Goal: Task Accomplishment & Management: Use online tool/utility

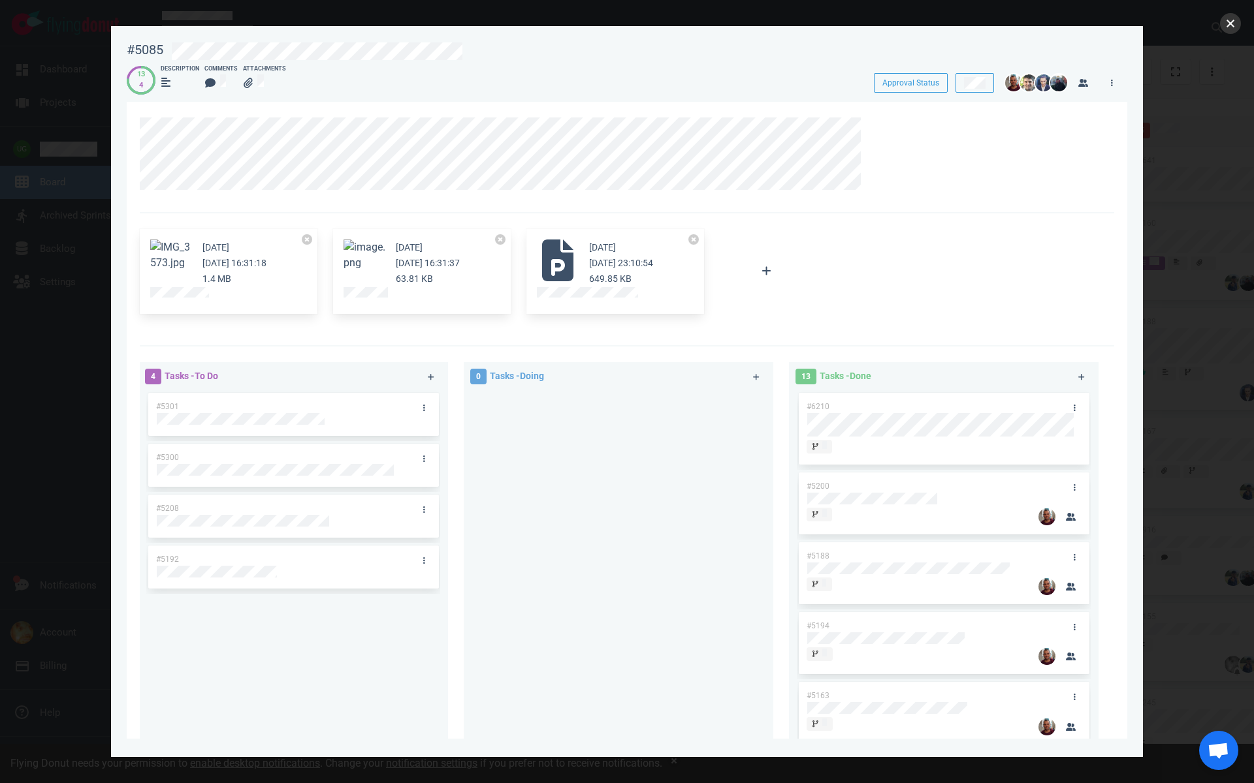
click at [1223, 31] on button "close" at bounding box center [1230, 23] width 21 height 21
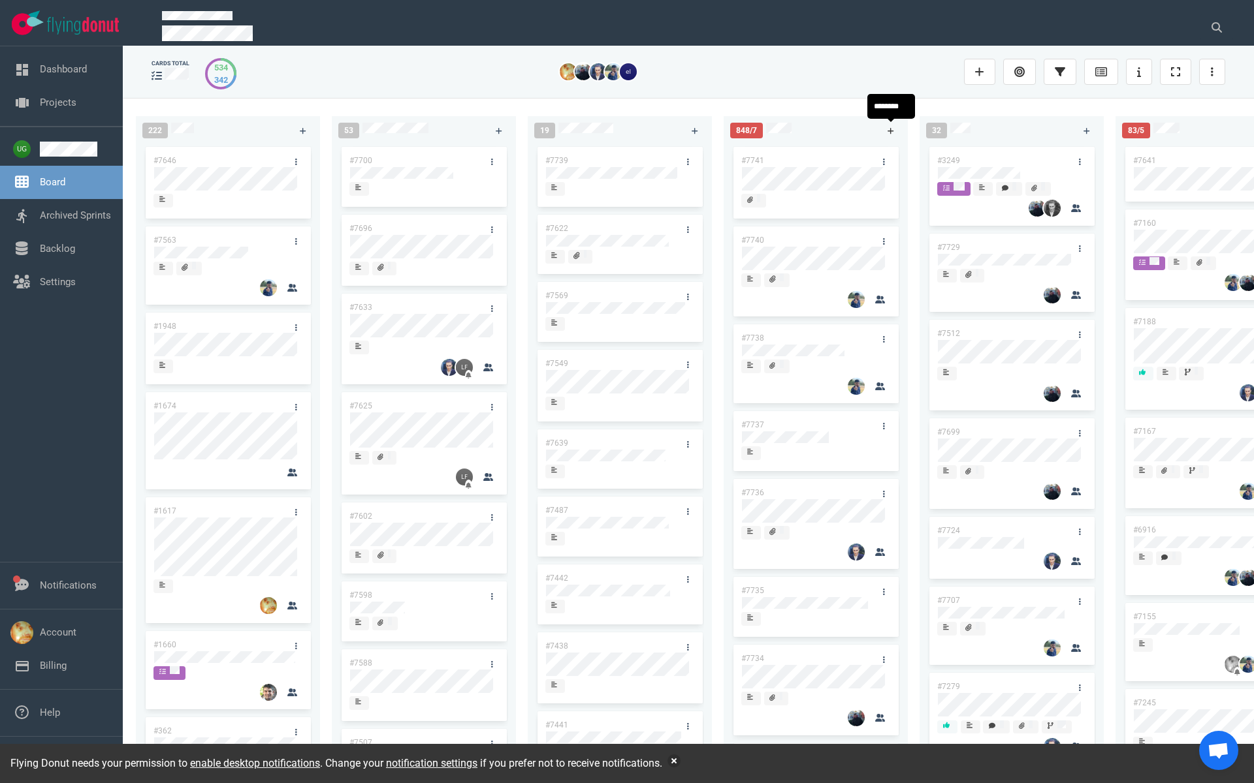
click at [893, 127] on icon at bounding box center [890, 131] width 7 height 8
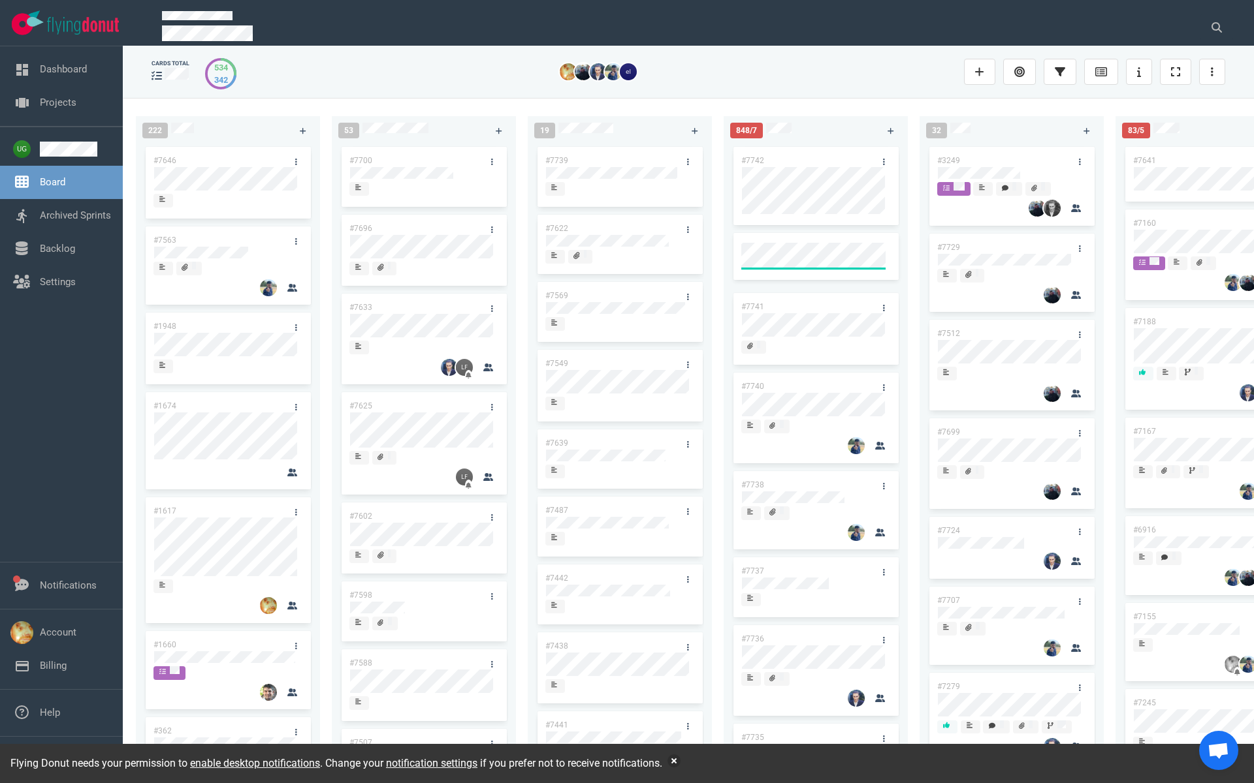
click at [754, 156] on link "#7742" at bounding box center [752, 160] width 23 height 9
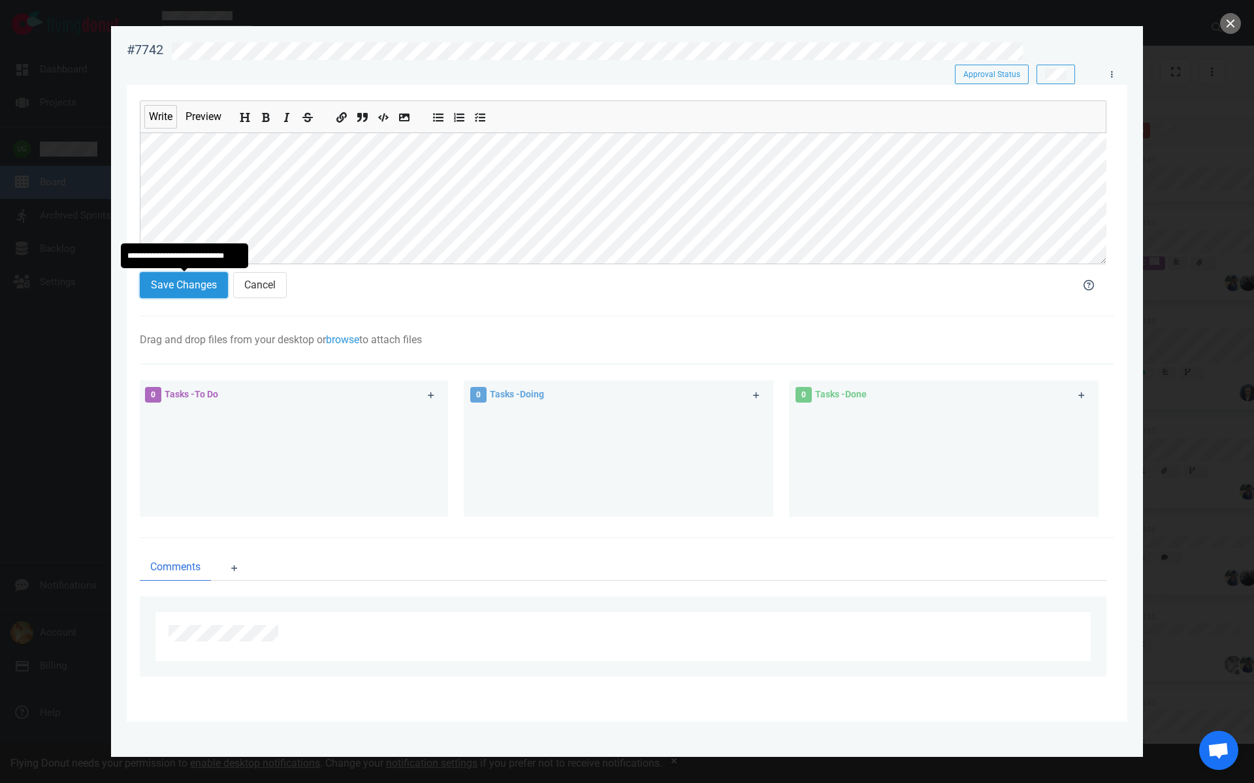
click at [182, 283] on button "Save Changes" at bounding box center [184, 285] width 88 height 26
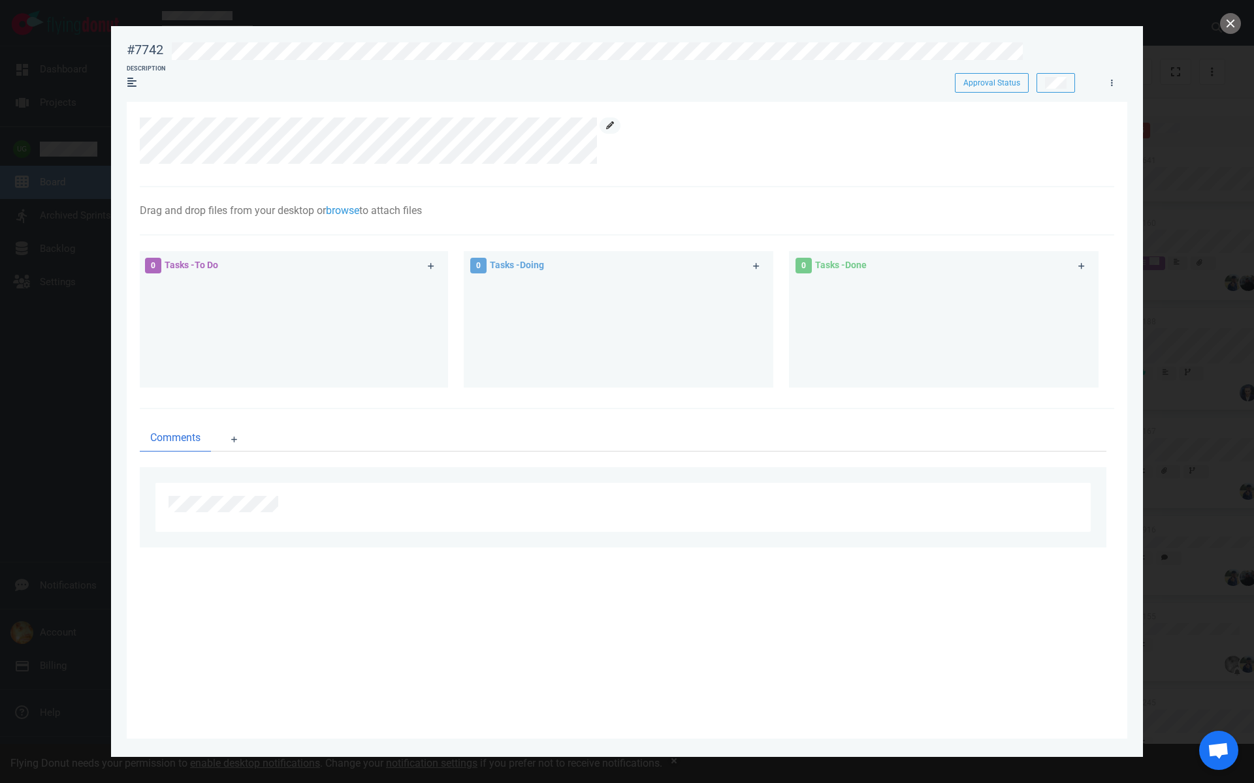
click at [610, 131] on link at bounding box center [609, 126] width 21 height 16
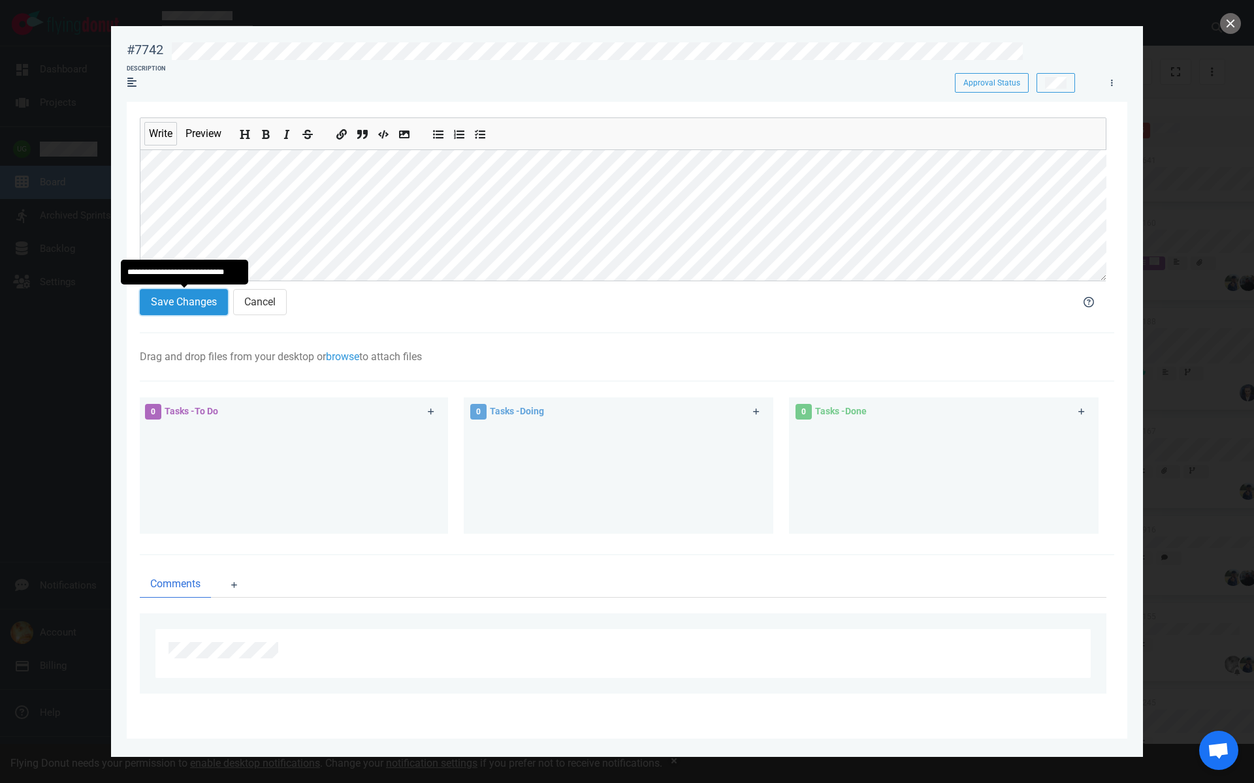
click at [174, 295] on button "Save Changes" at bounding box center [184, 302] width 88 height 26
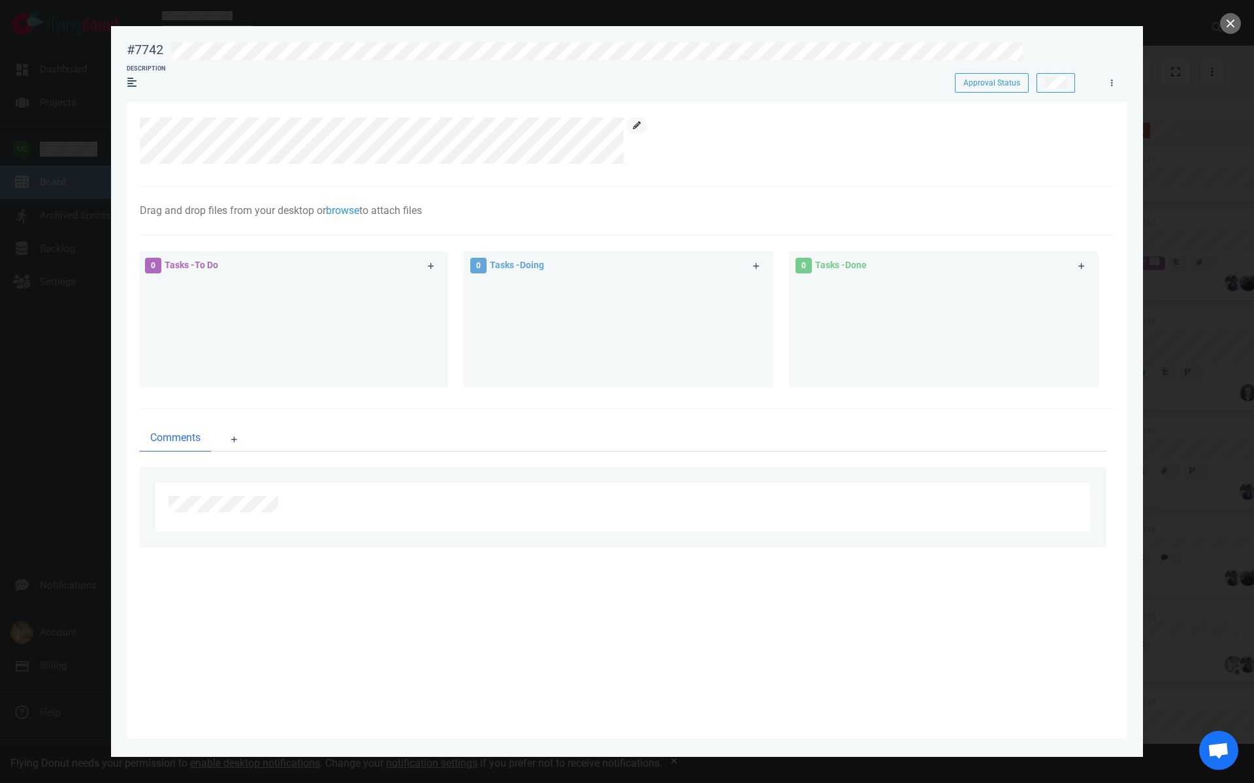
click at [637, 127] on icon at bounding box center [637, 125] width 8 height 8
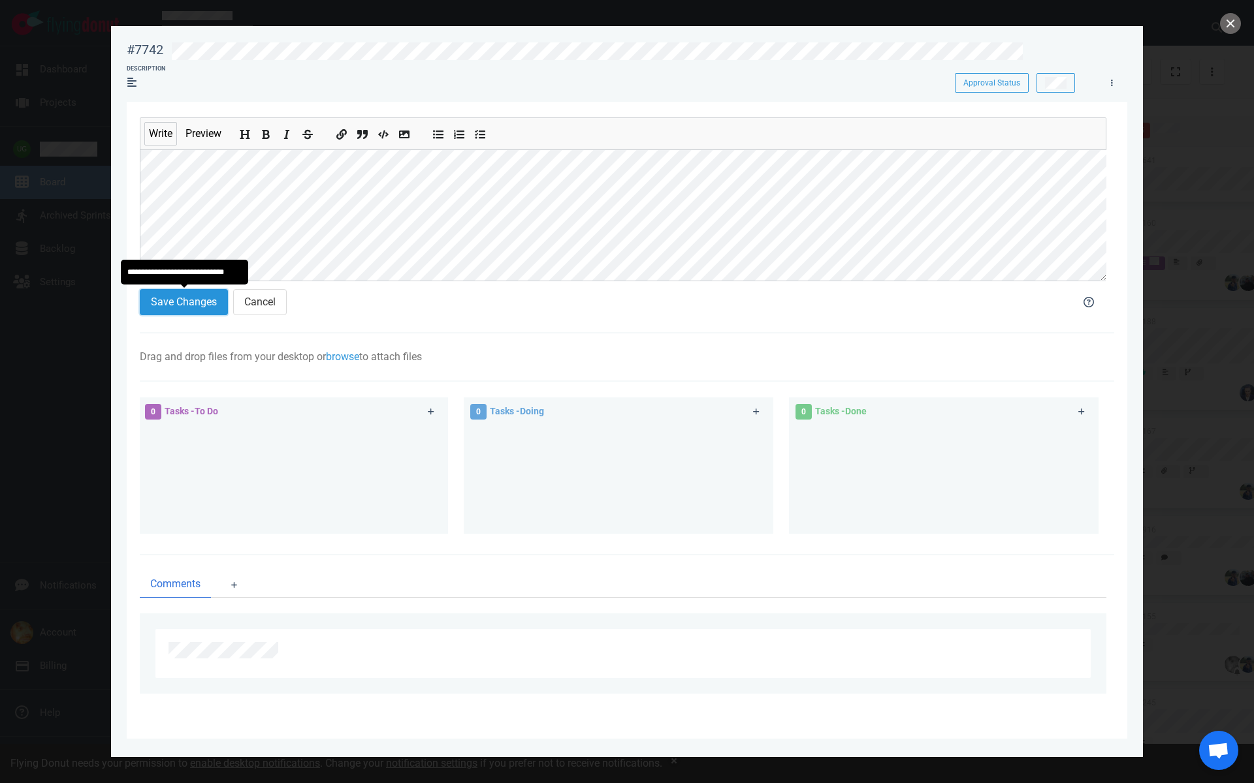
click at [194, 304] on button "Save Changes" at bounding box center [184, 302] width 88 height 26
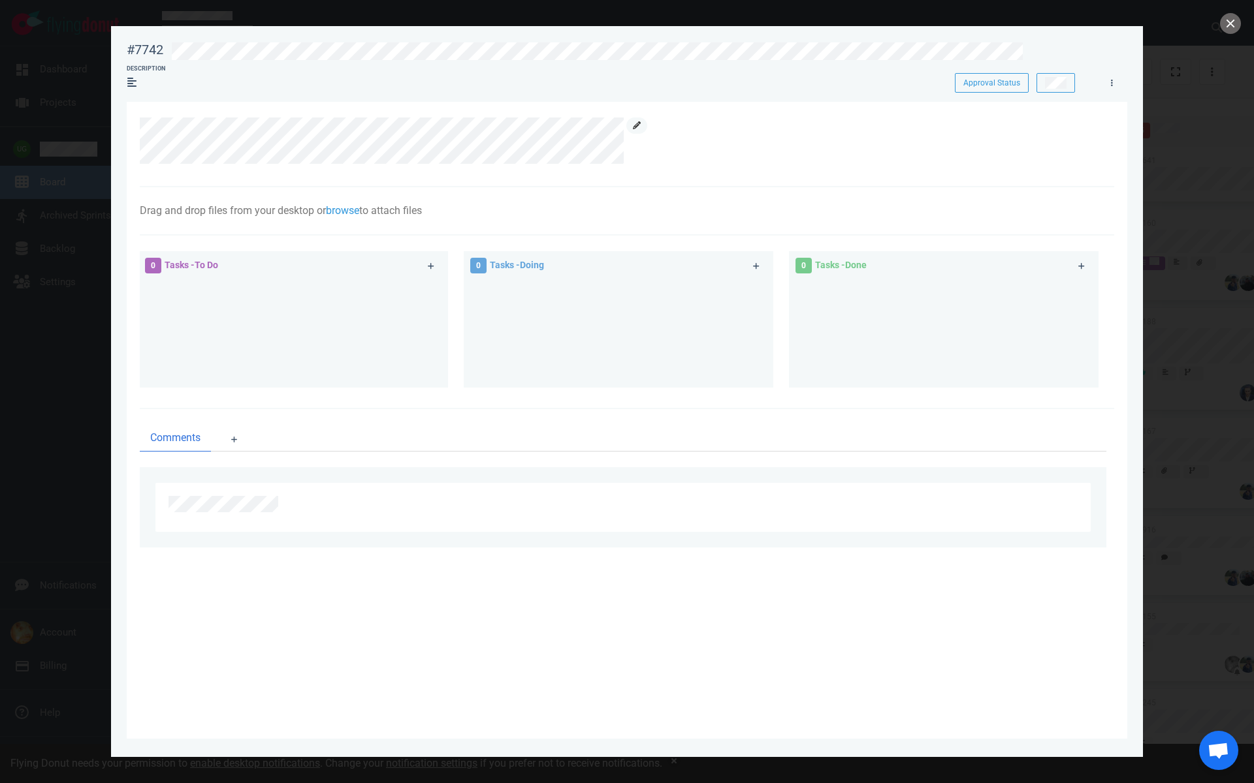
click at [646, 127] on link at bounding box center [636, 126] width 21 height 16
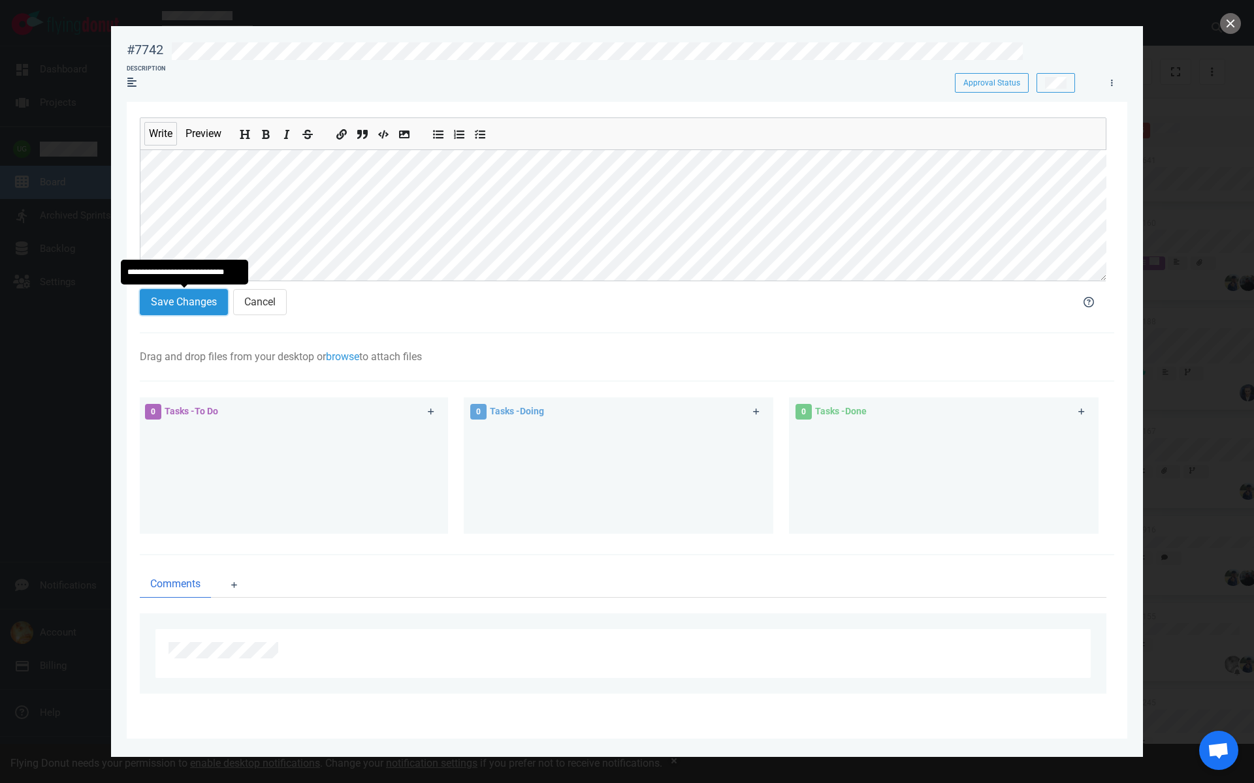
click at [202, 300] on button "Save Changes" at bounding box center [184, 302] width 88 height 26
